Goal: Communication & Community: Ask a question

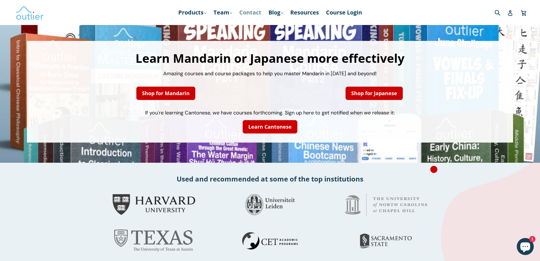
click at [247, 16] on link "Contact" at bounding box center [251, 12] width 28 height 10
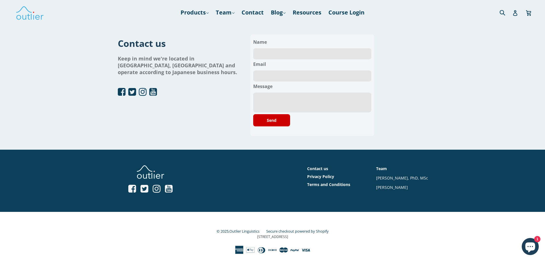
click at [281, 56] on input "text" at bounding box center [312, 53] width 118 height 11
type input "Gary Roj"
click at [279, 77] on input "email" at bounding box center [312, 75] width 118 height 11
type input "info@outsourcingglobalsolutions.com"
click at [283, 96] on textarea at bounding box center [312, 102] width 118 height 20
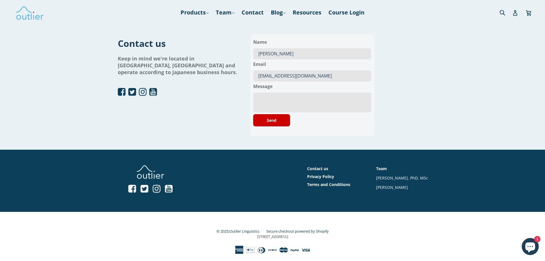
drag, startPoint x: 277, startPoint y: 102, endPoint x: 270, endPoint y: 113, distance: 13.0
click at [277, 102] on textarea at bounding box center [312, 102] width 118 height 20
paste textarea "THE MANAGER Greetings from all of us at Outsourcing Global Solutions (OGS)! We …"
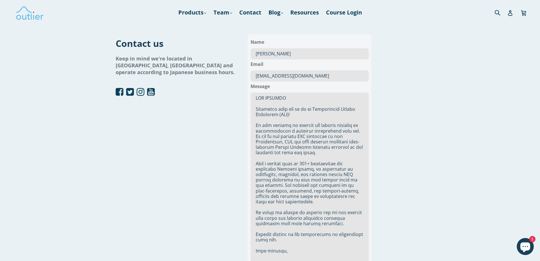
click at [265, 121] on textarea at bounding box center [310, 201] width 118 height 218
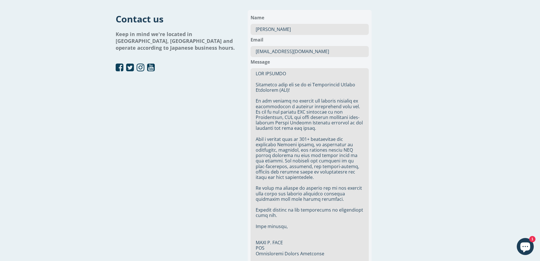
scroll to position [113, 0]
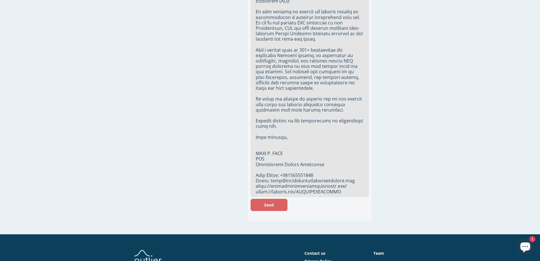
type textarea "THE MANAGER Greetings from all of us at Outsourcing Global Solutions (OGS)! We …"
click at [273, 204] on button "Send" at bounding box center [269, 205] width 37 height 12
